Goal: Book appointment/travel/reservation

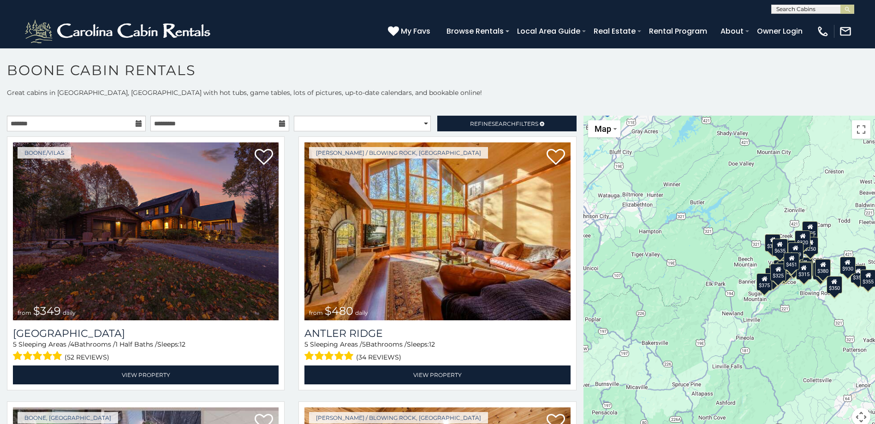
click at [136, 125] on icon at bounding box center [139, 123] width 6 height 6
click at [136, 122] on icon at bounding box center [139, 123] width 6 height 6
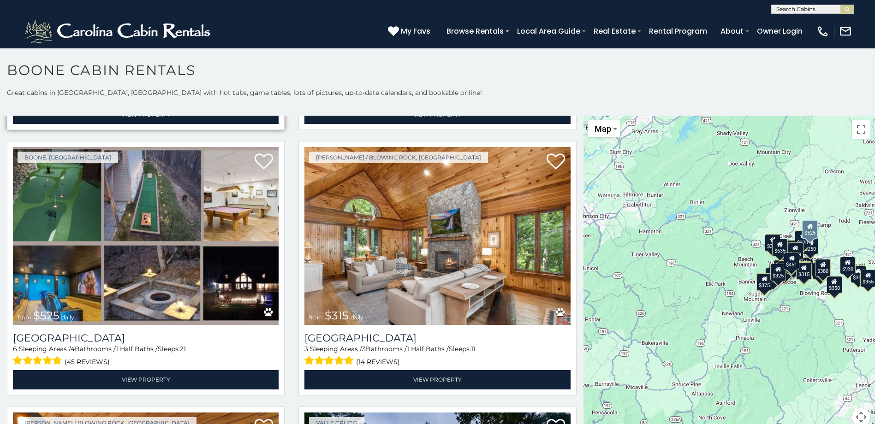
scroll to position [277, 0]
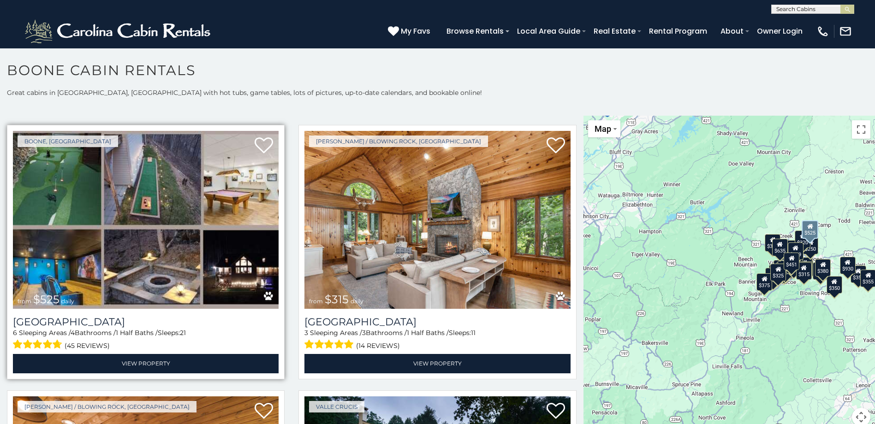
click at [82, 178] on img at bounding box center [146, 220] width 266 height 178
click at [168, 231] on img at bounding box center [146, 220] width 266 height 178
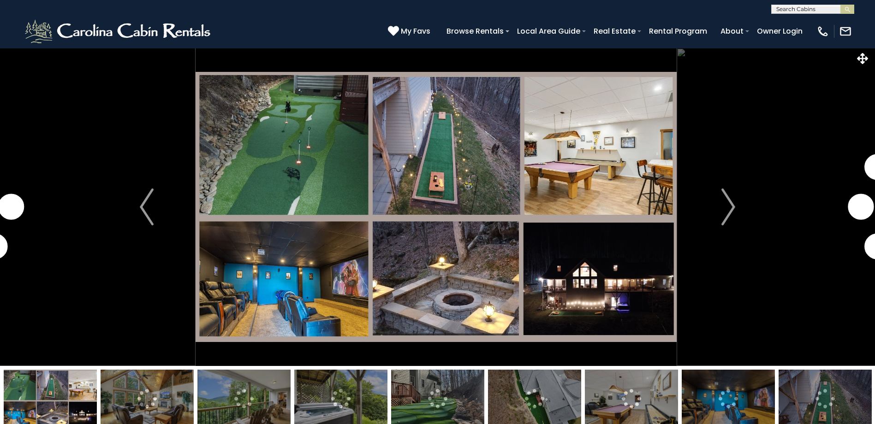
click at [498, 167] on img at bounding box center [436, 207] width 481 height 318
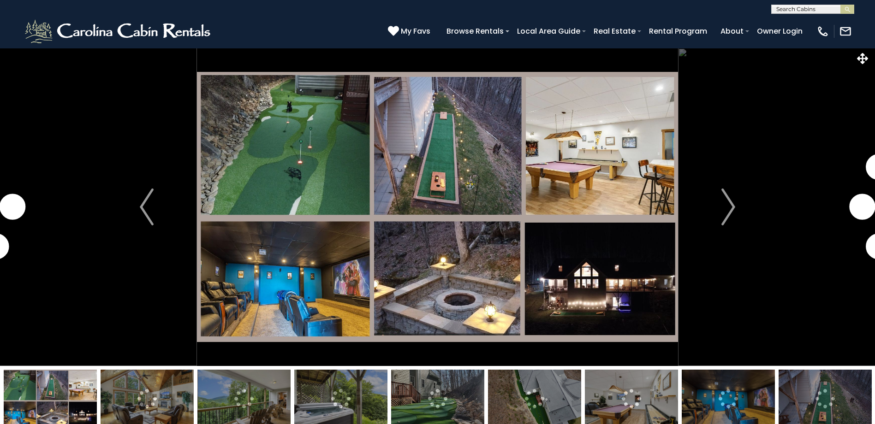
click at [591, 165] on img at bounding box center [437, 207] width 481 height 318
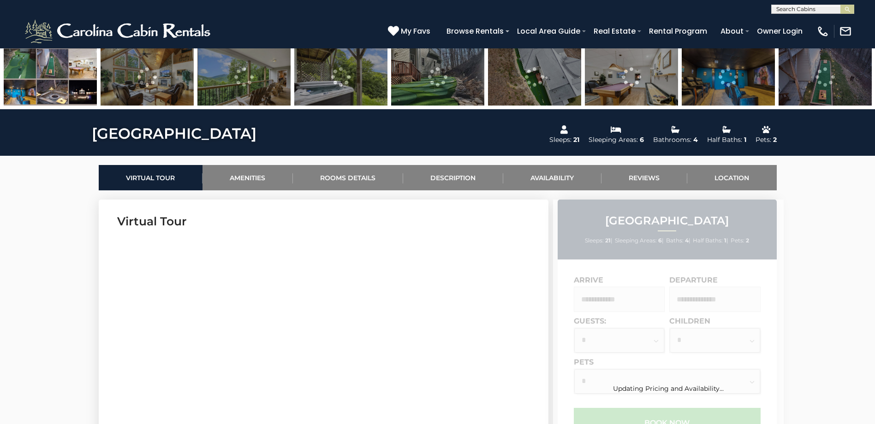
scroll to position [323, 0]
